Goal: Information Seeking & Learning: Learn about a topic

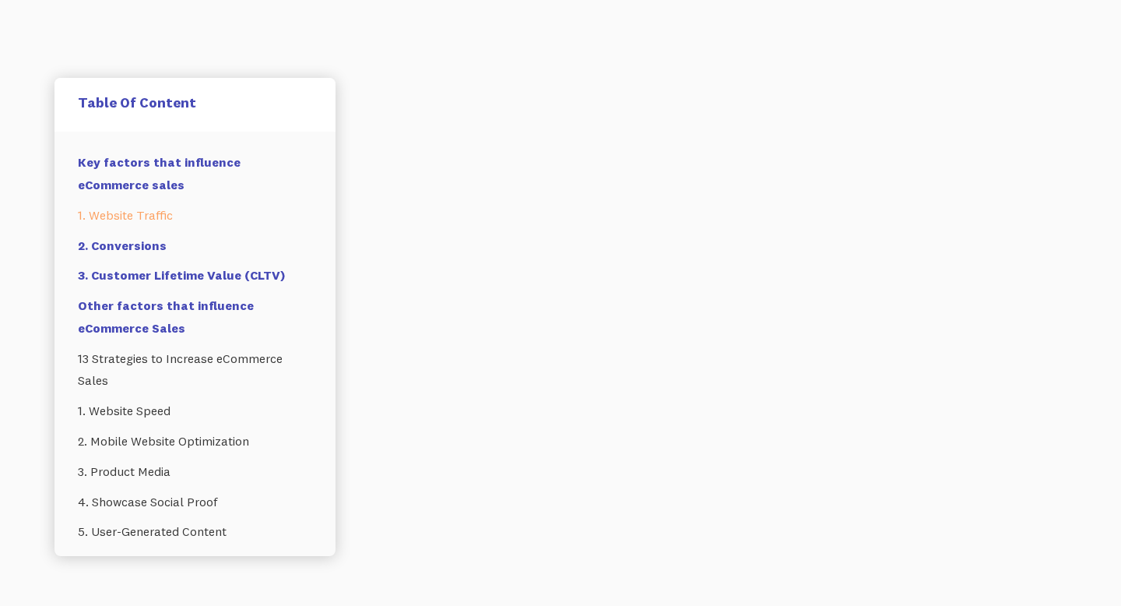
scroll to position [1362, 0]
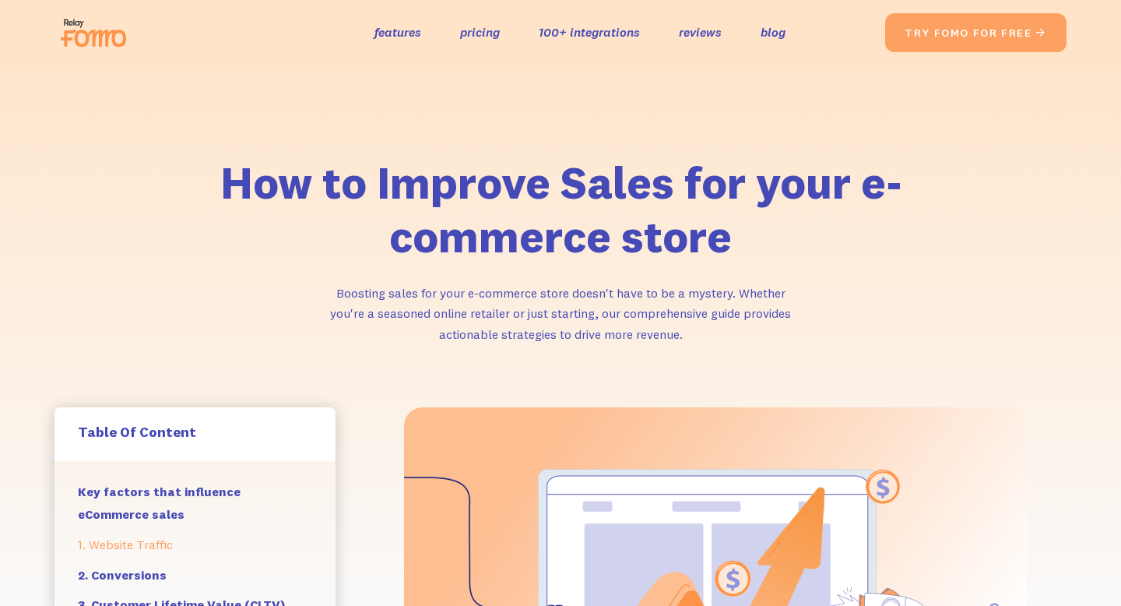
scroll to position [1050, 0]
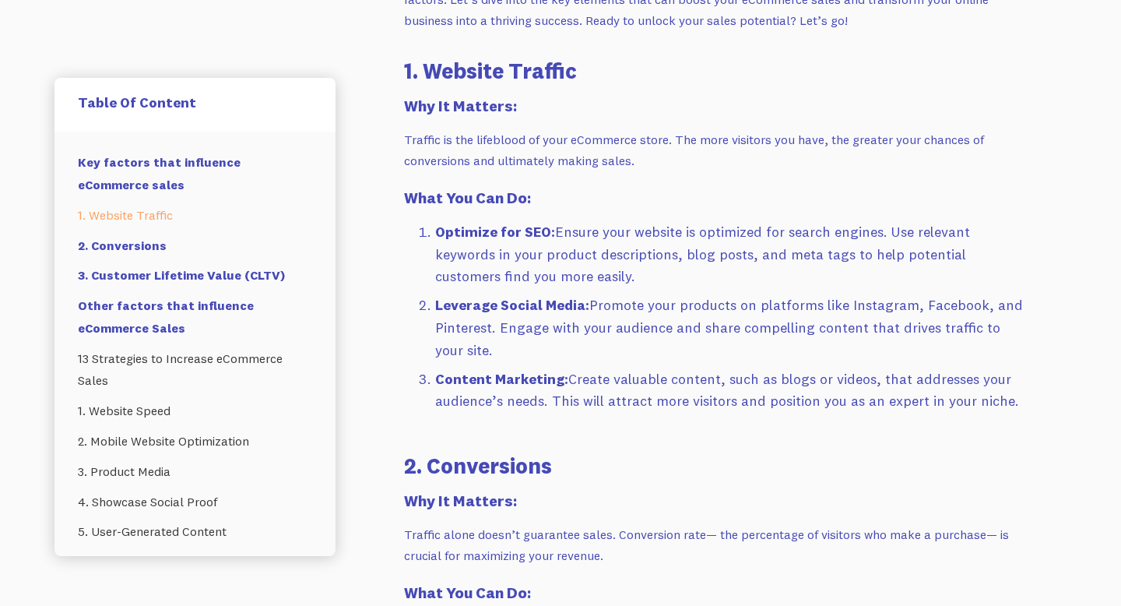
click at [490, 188] on strong "What You Can Do:" at bounding box center [467, 197] width 127 height 19
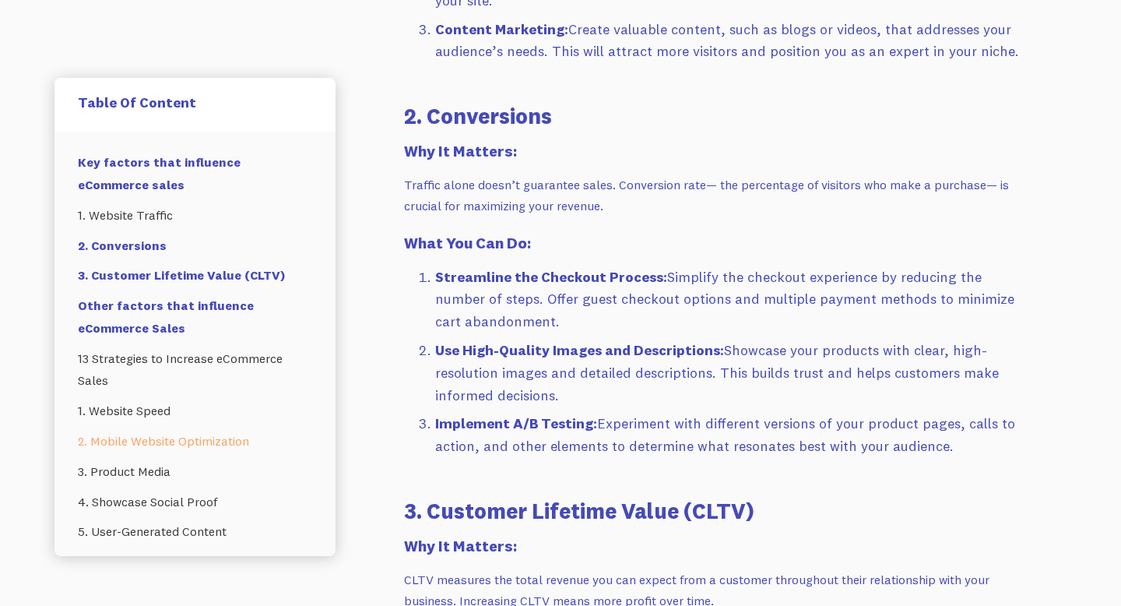
scroll to position [0, 0]
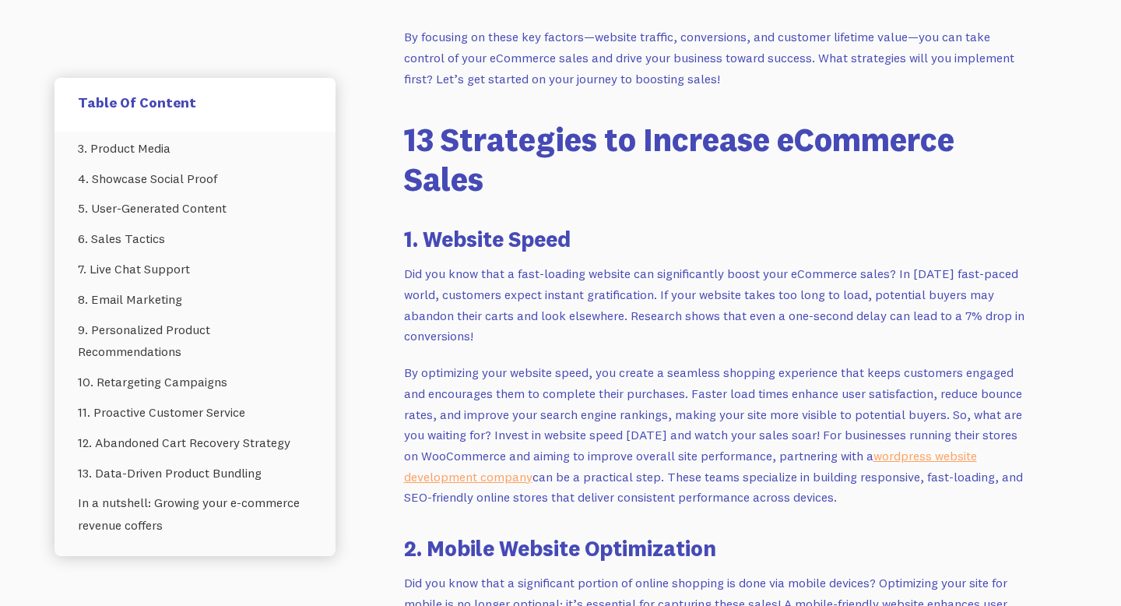
scroll to position [2530, 0]
drag, startPoint x: 812, startPoint y: 435, endPoint x: 837, endPoint y: 495, distance: 65.7
click at [837, 495] on p "By optimizing your website speed, you create a seamless shopping experience tha…" at bounding box center [715, 436] width 623 height 146
copy p "For businesses running their stores on WooCommerce and aiming to improve overal…"
